Goal: Find contact information: Find contact information

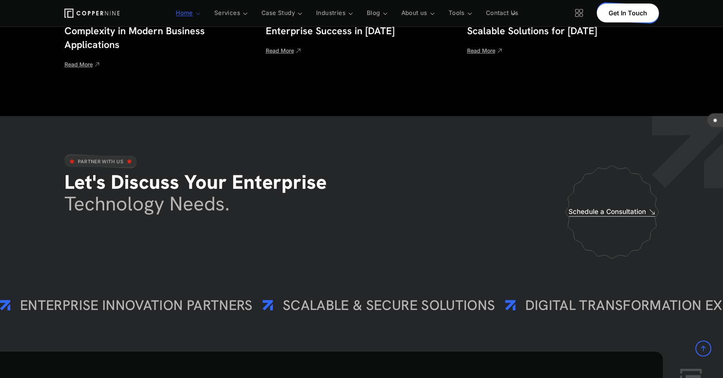
scroll to position [4377, 0]
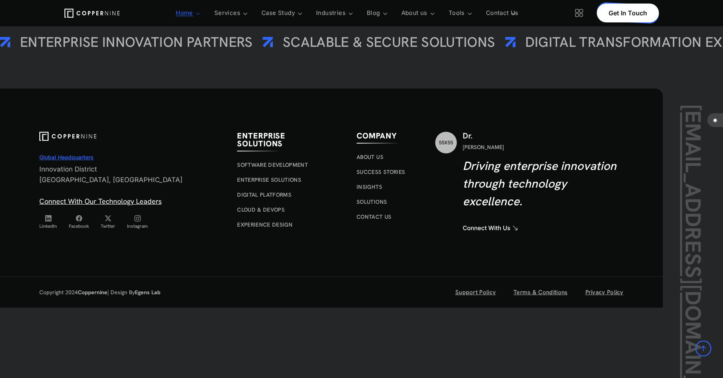
click at [123, 201] on h6 "Connect With Our Technology Leaders" at bounding box center [133, 201] width 188 height 9
click at [115, 203] on h6 "Connect With Our Technology Leaders" at bounding box center [133, 201] width 188 height 9
click at [499, 15] on link "Contact Us" at bounding box center [502, 13] width 33 height 26
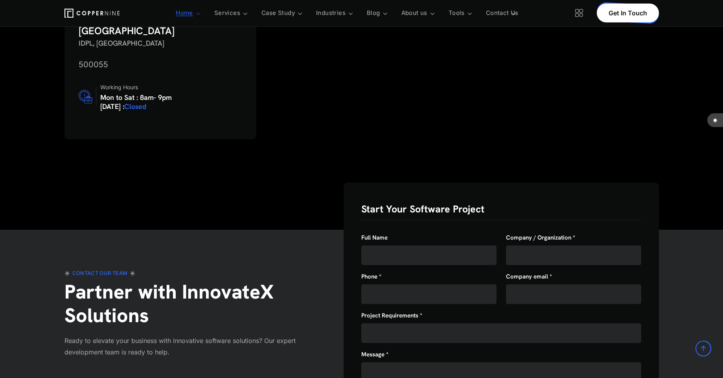
scroll to position [613, 0]
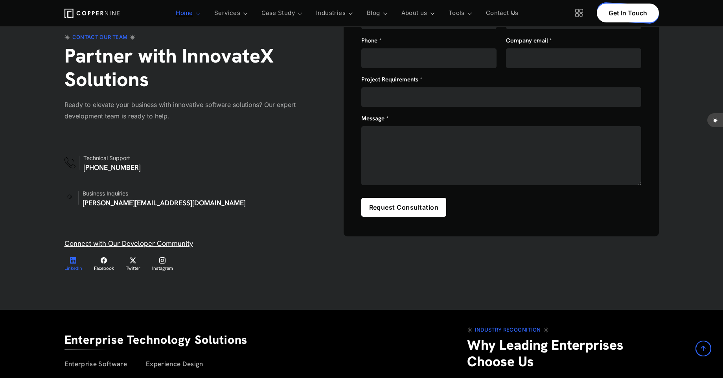
click at [69, 255] on li "LinkedIn" at bounding box center [73, 262] width 18 height 15
click at [74, 256] on icon at bounding box center [73, 260] width 6 height 8
click at [110, 255] on li "Facebook" at bounding box center [104, 262] width 20 height 15
